Goal: Task Accomplishment & Management: Use online tool/utility

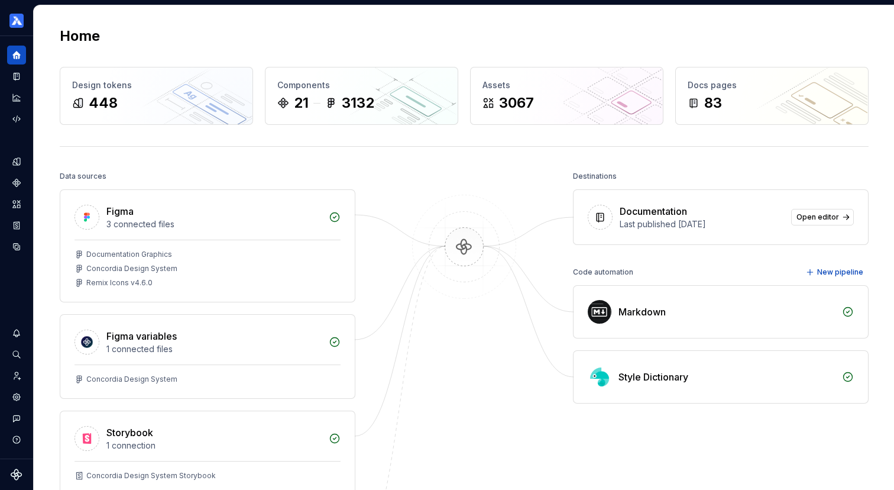
scroll to position [2340, 0]
click at [27, 37] on button "Expand sidebar" at bounding box center [25, 36] width 17 height 17
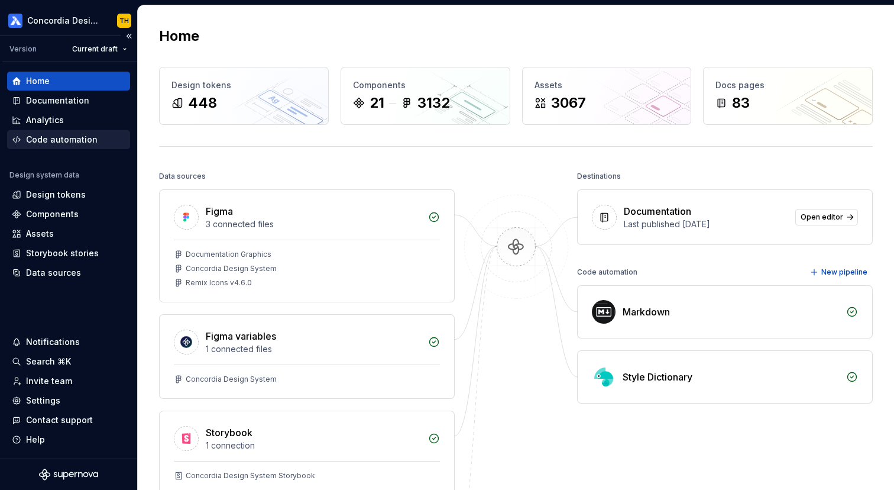
click at [89, 135] on div "Code automation" at bounding box center [62, 140] width 72 height 12
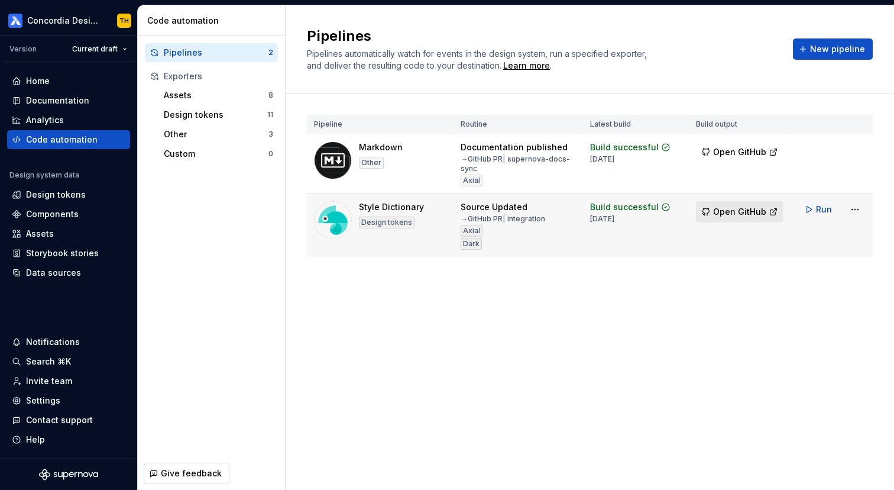
click at [751, 208] on span "Open GitHub" at bounding box center [739, 212] width 53 height 12
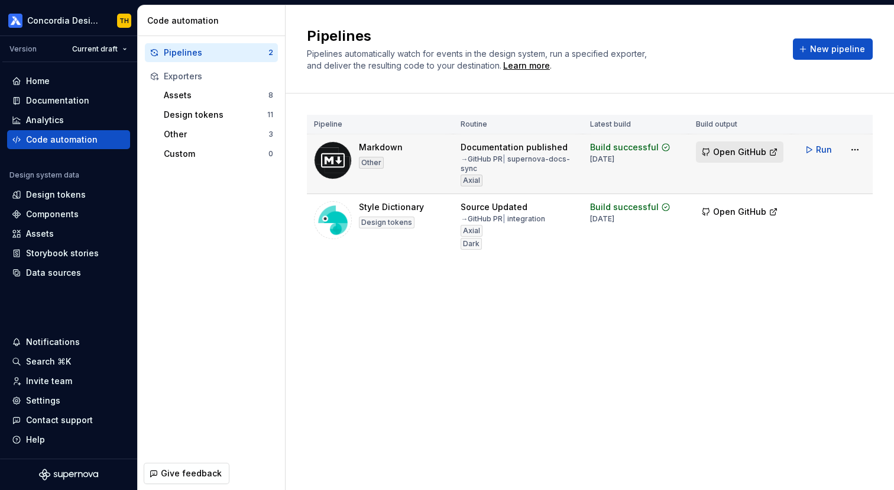
click at [730, 147] on span "Open GitHub" at bounding box center [739, 152] width 53 height 12
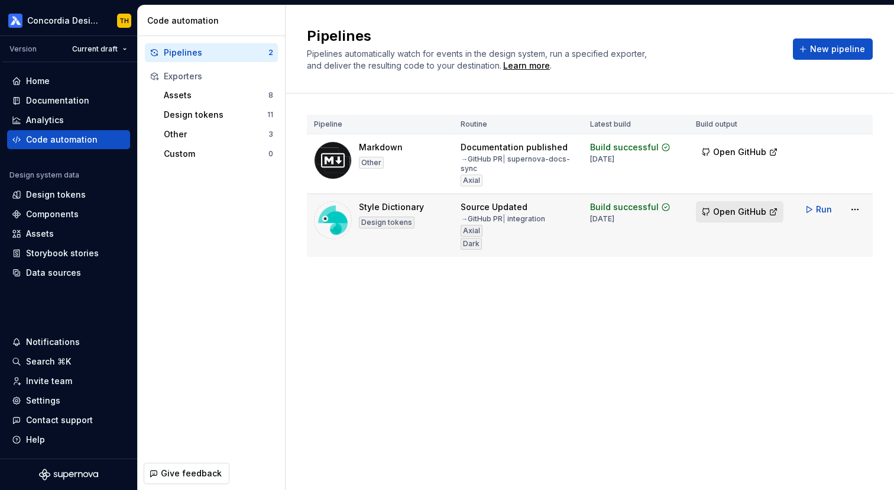
click at [758, 213] on span "Open GitHub" at bounding box center [739, 212] width 53 height 12
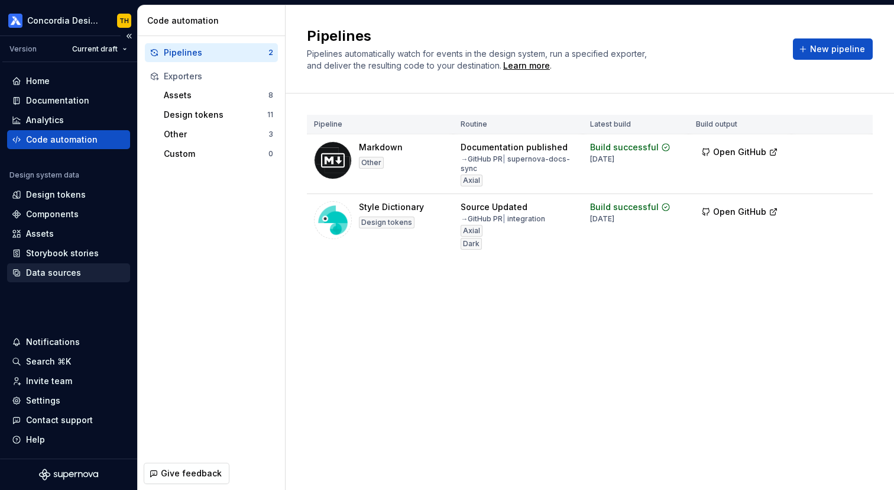
click at [69, 271] on div "Data sources" at bounding box center [53, 273] width 55 height 12
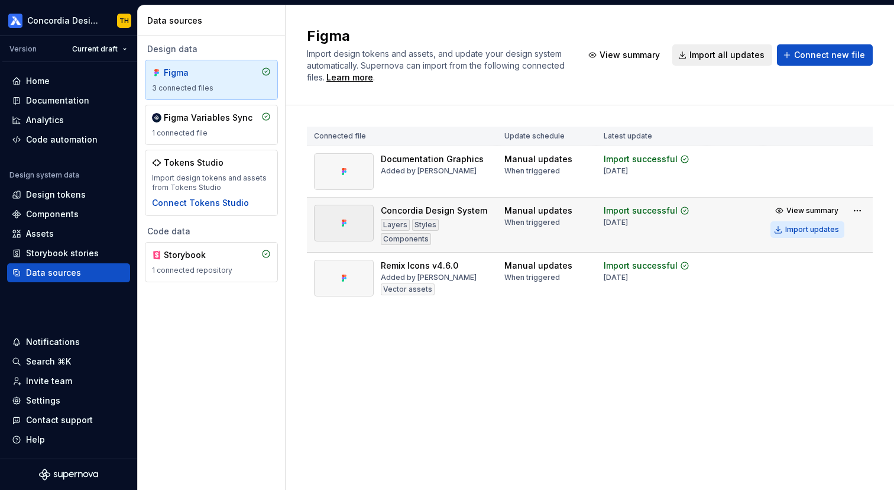
click at [780, 231] on button "Import updates" at bounding box center [807, 229] width 74 height 17
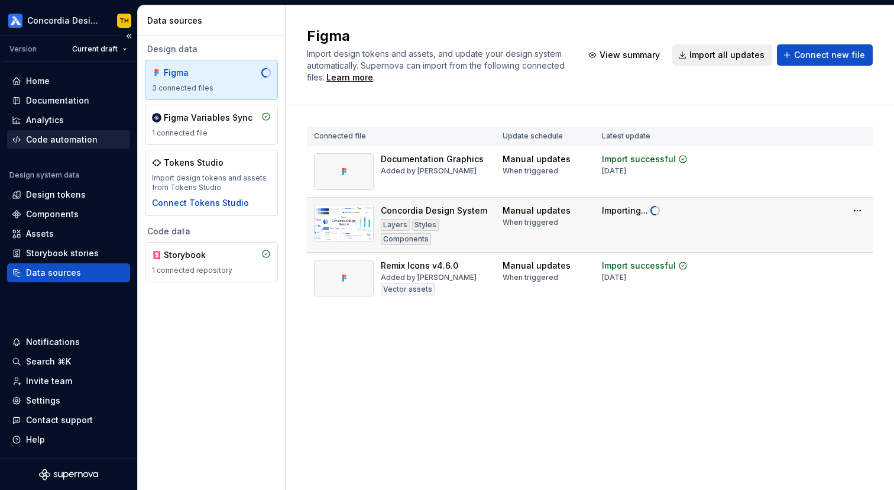
click at [43, 144] on div "Code automation" at bounding box center [62, 140] width 72 height 12
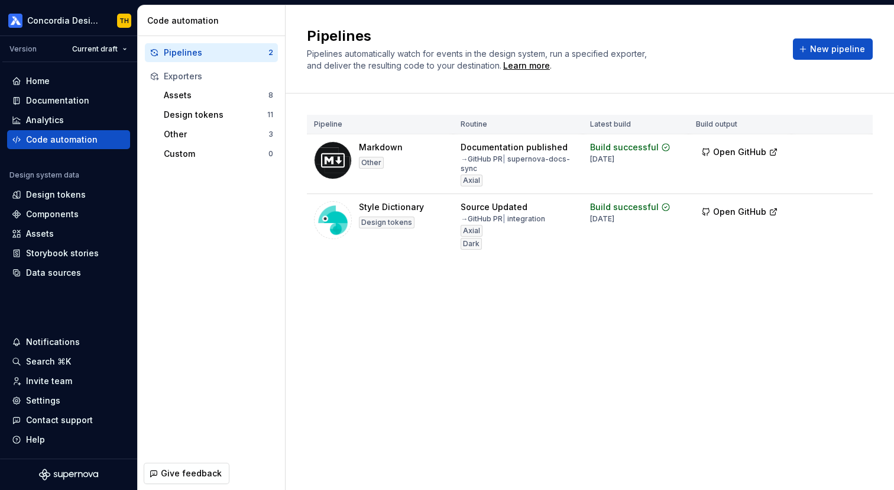
scroll to position [2340, 0]
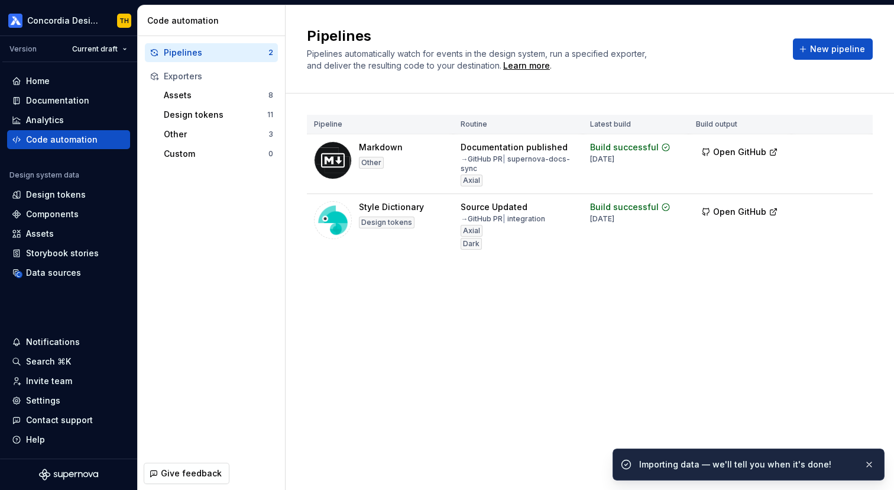
scroll to position [2340, 0]
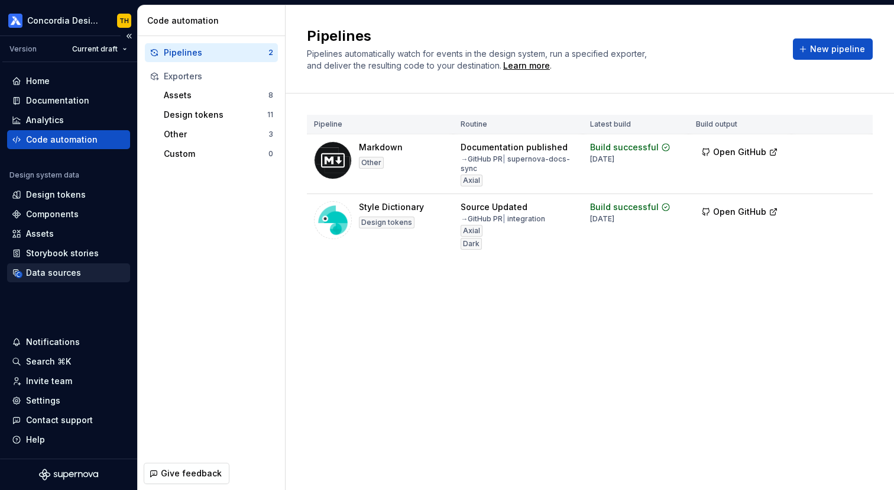
click at [58, 271] on div "Data sources" at bounding box center [53, 273] width 55 height 12
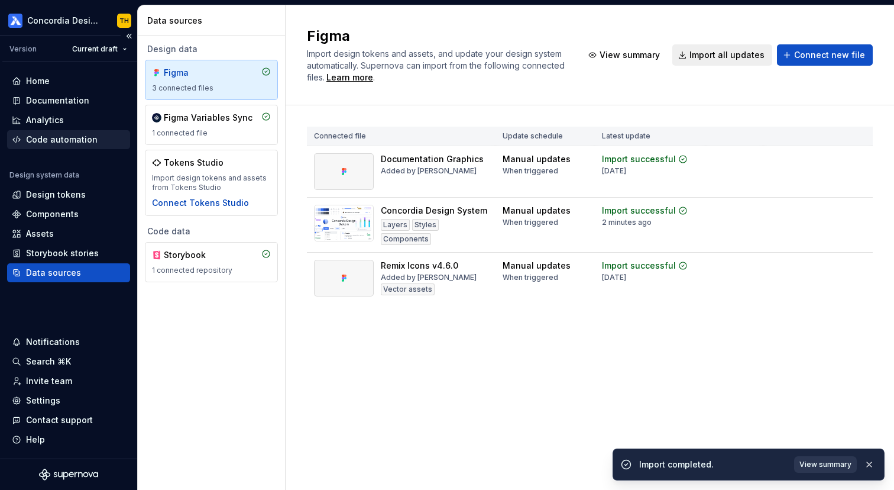
click at [59, 143] on div "Code automation" at bounding box center [62, 140] width 72 height 12
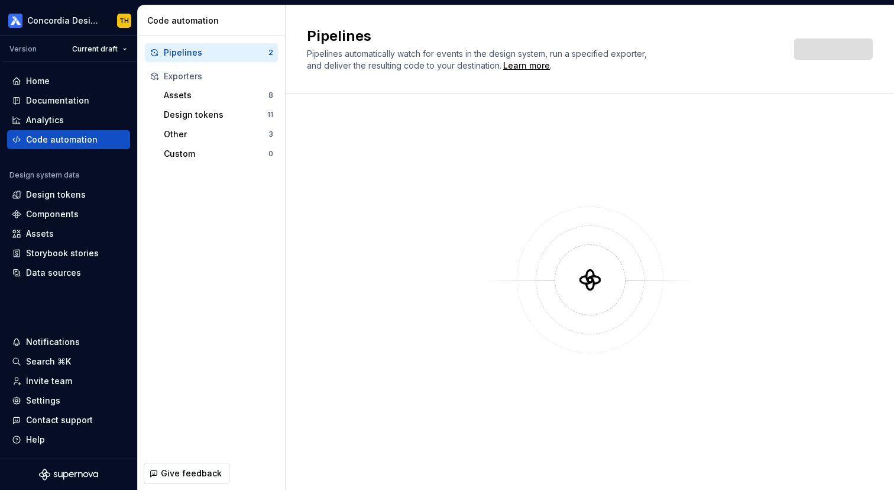
scroll to position [2340, 0]
